Goal: Information Seeking & Learning: Learn about a topic

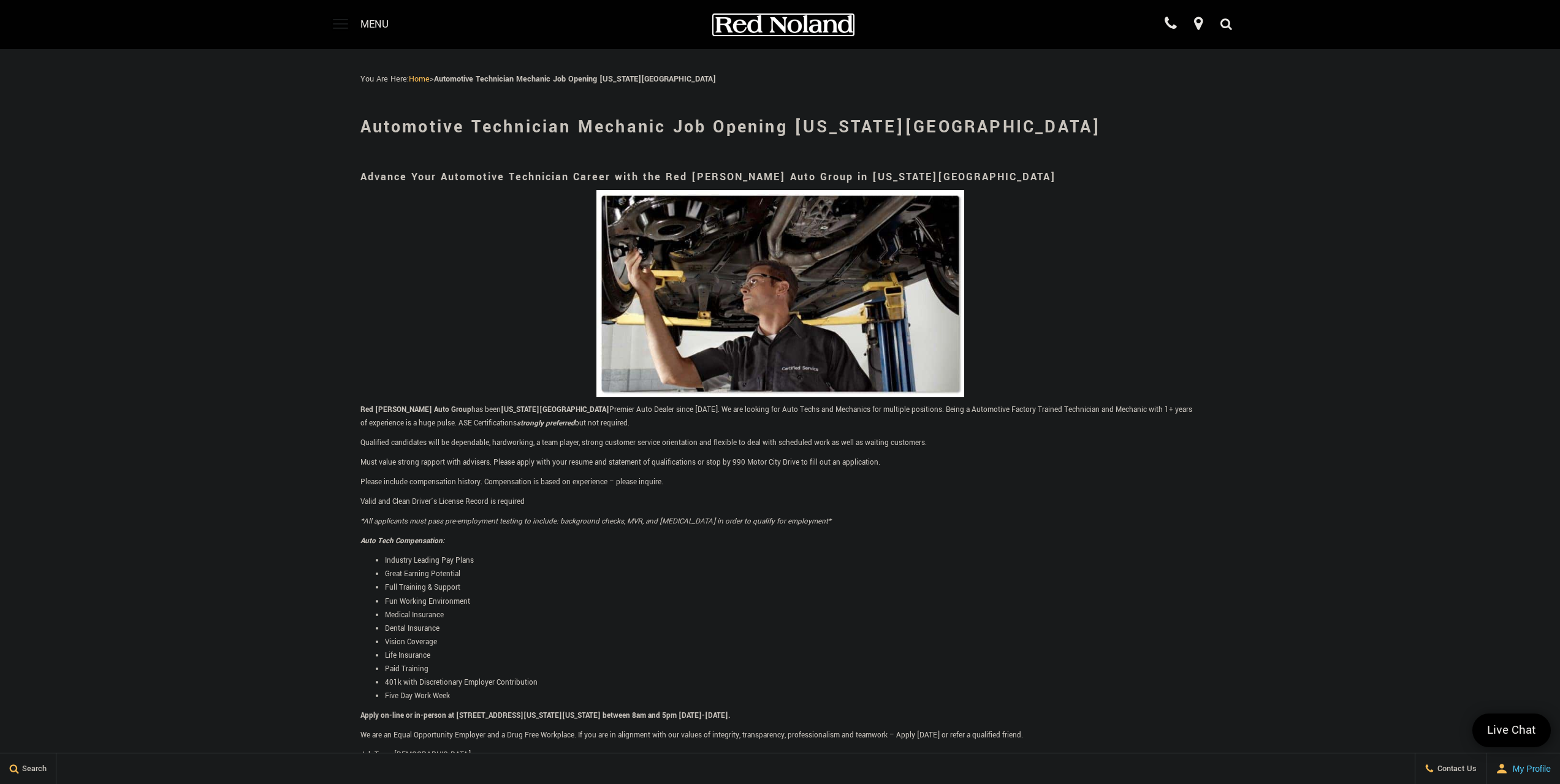
click at [754, 25] on img at bounding box center [783, 25] width 141 height 22
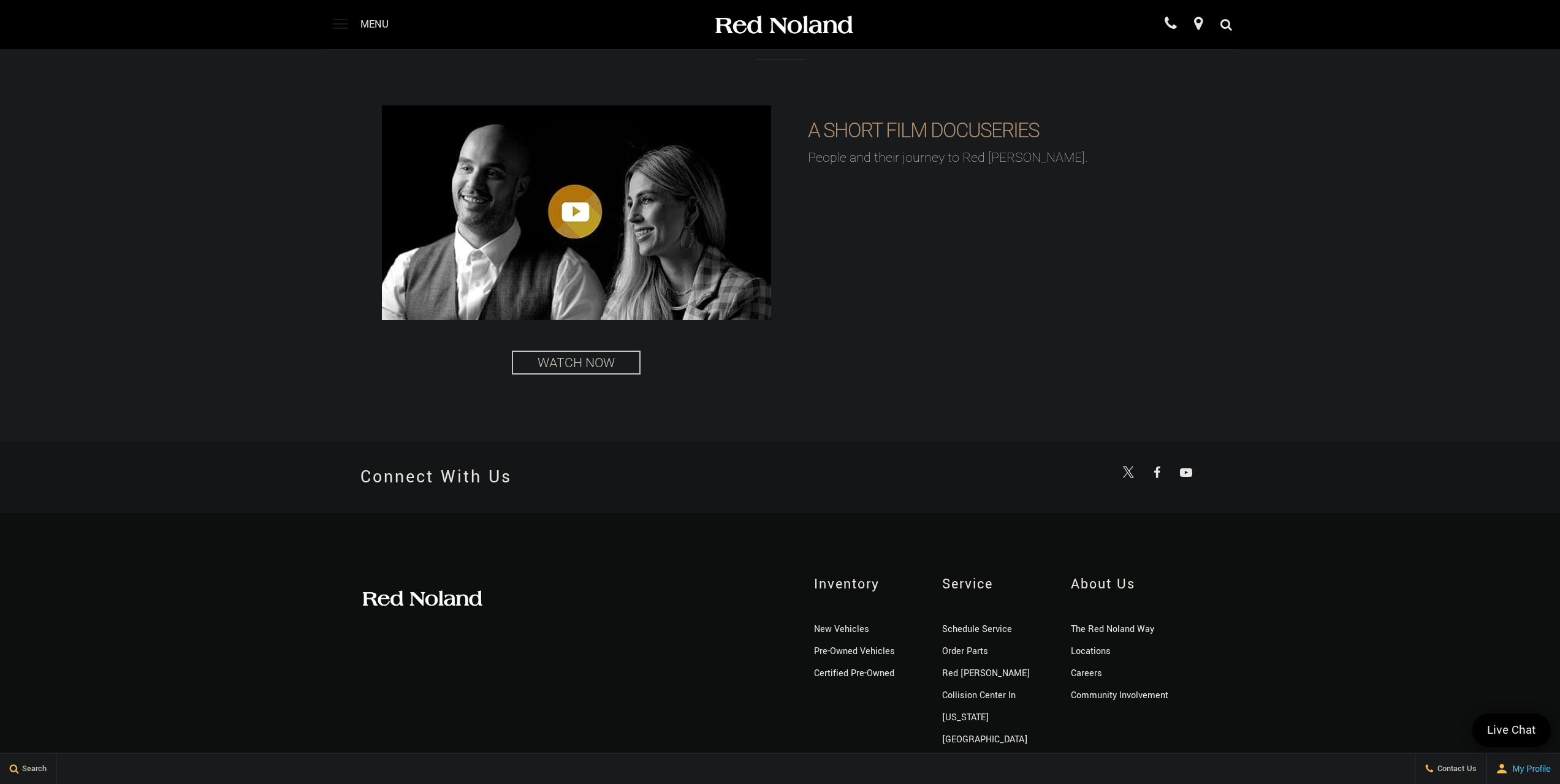
scroll to position [3052, 0]
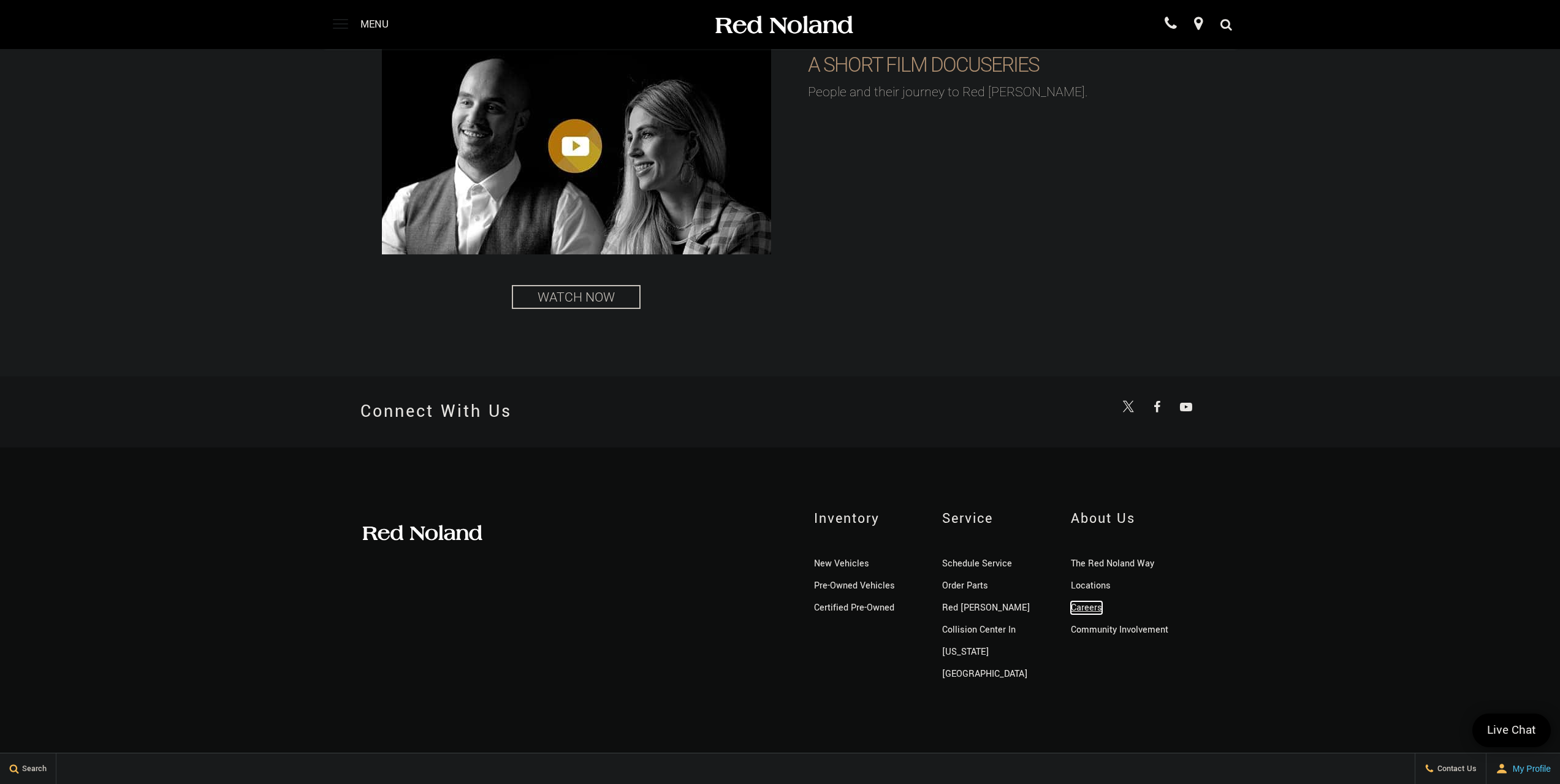
click at [1089, 610] on link "Careers" at bounding box center [1086, 608] width 31 height 13
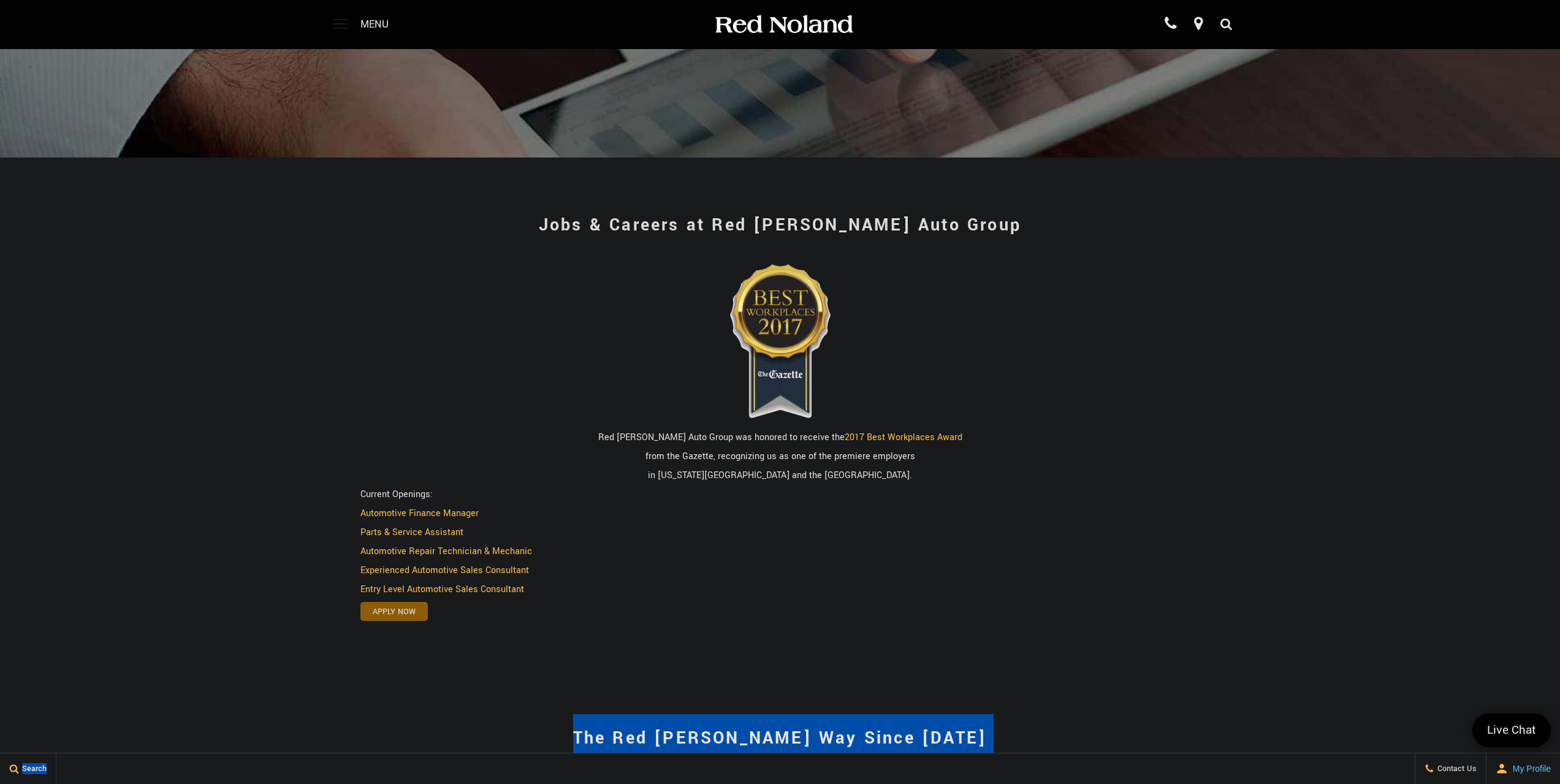
scroll to position [245, 0]
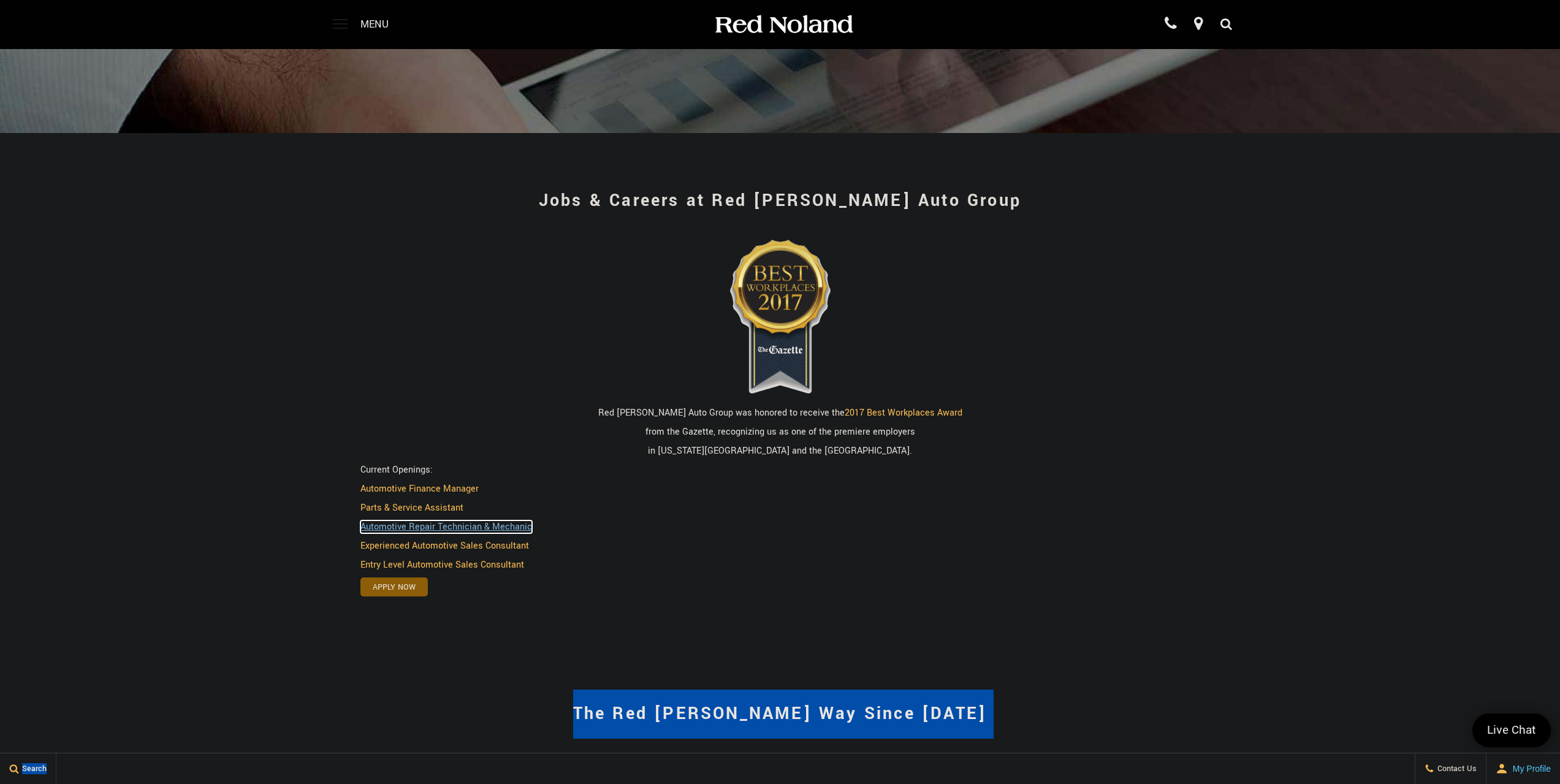
click at [426, 525] on link "Automotive Repair Technician & Mechanic" at bounding box center [446, 526] width 172 height 13
